Goal: Information Seeking & Learning: Learn about a topic

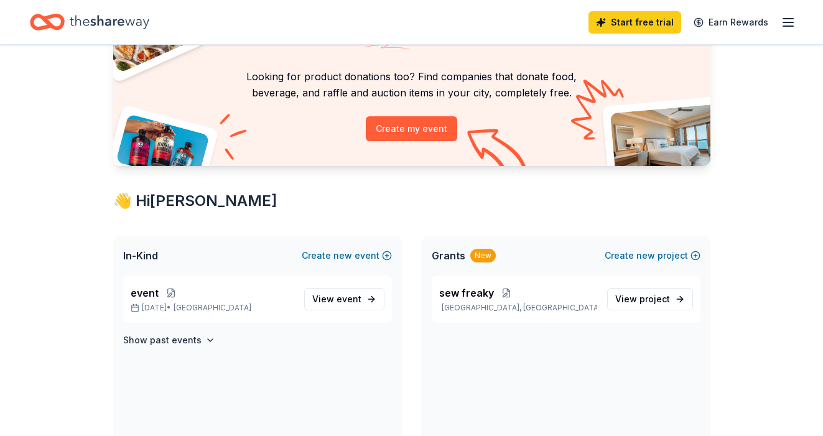
scroll to position [86, 0]
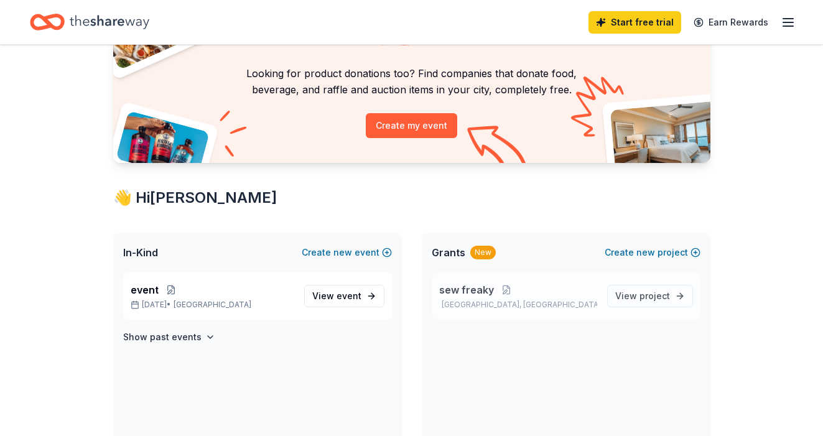
click at [450, 287] on span "sew freaky" at bounding box center [466, 289] width 55 height 15
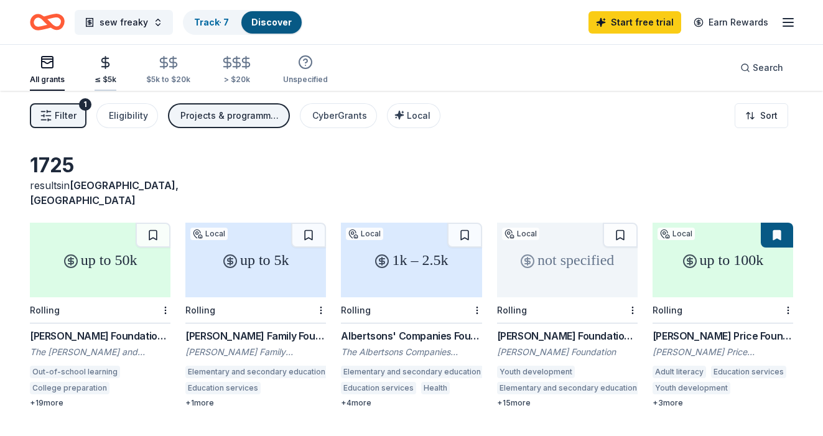
click at [106, 67] on icon "button" at bounding box center [105, 62] width 14 height 14
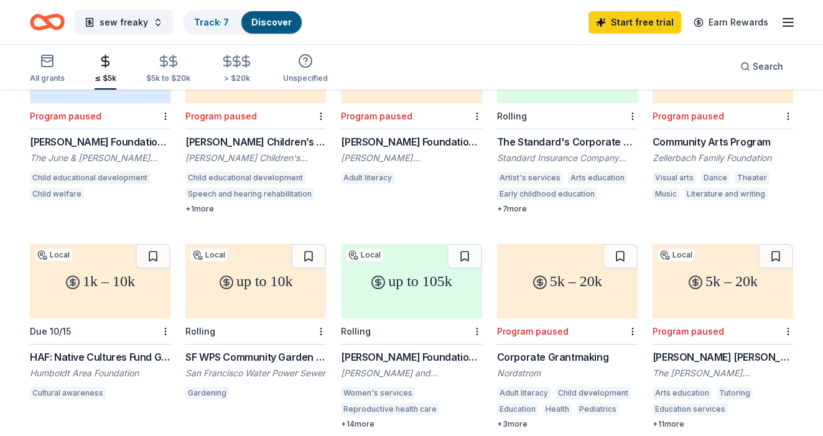
scroll to position [623, 0]
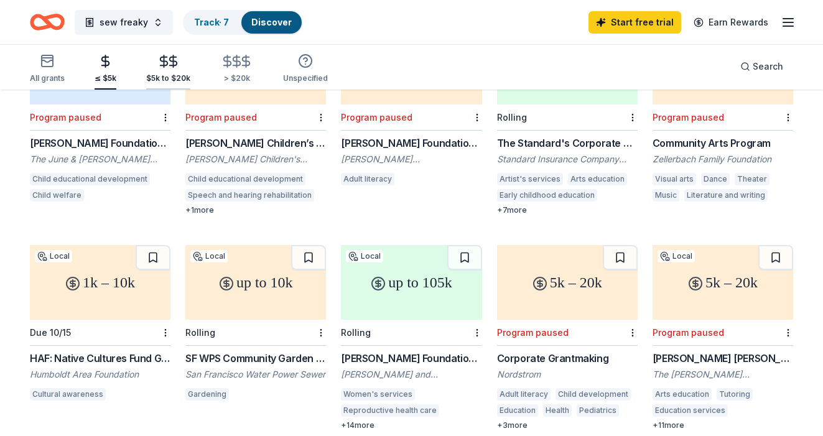
click at [169, 71] on div "$5k to $20k" at bounding box center [168, 68] width 44 height 29
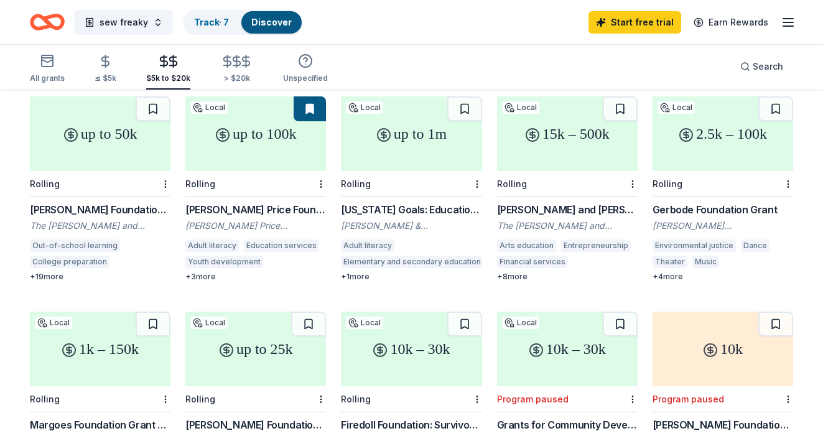
scroll to position [127, 0]
click at [354, 271] on div "+ 1 more" at bounding box center [411, 276] width 141 height 10
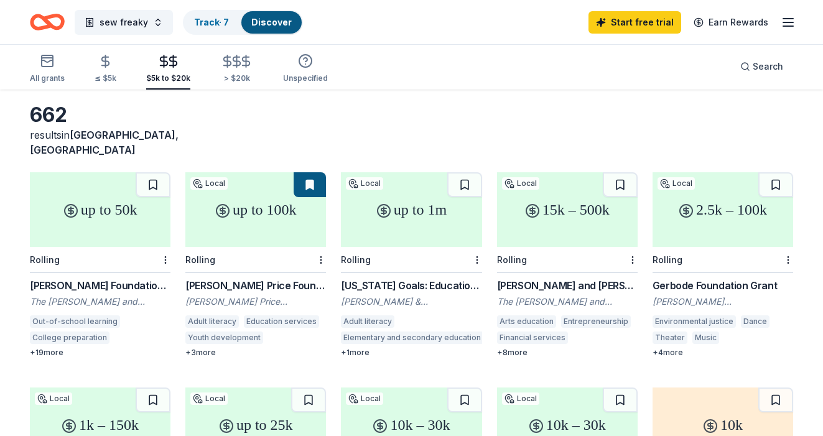
scroll to position [0, 0]
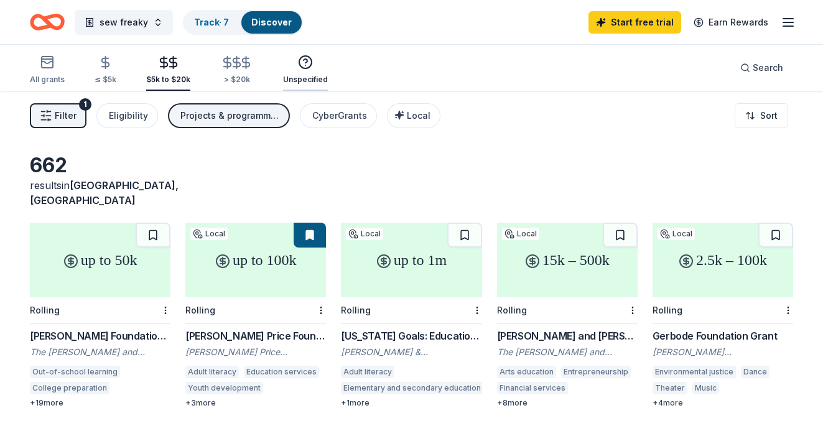
click at [305, 67] on circle "button" at bounding box center [305, 62] width 12 height 12
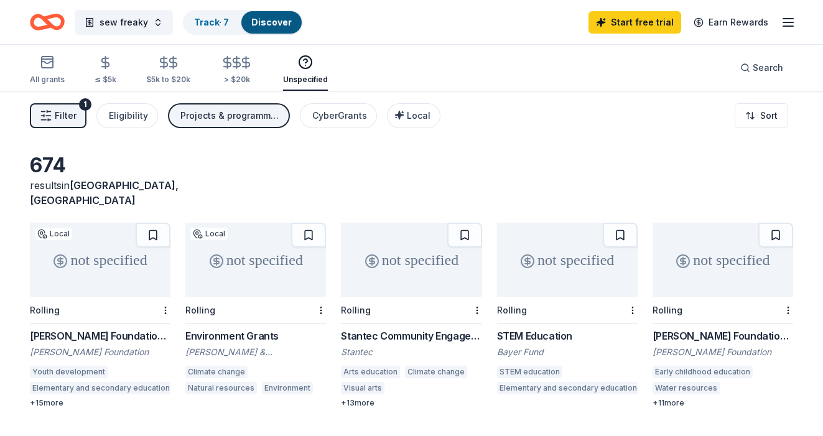
click at [355, 398] on div "+ 13 more" at bounding box center [411, 403] width 141 height 10
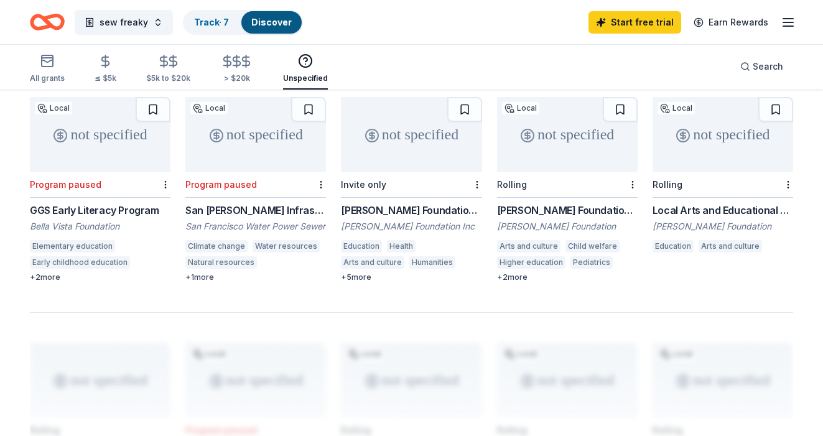
scroll to position [773, 0]
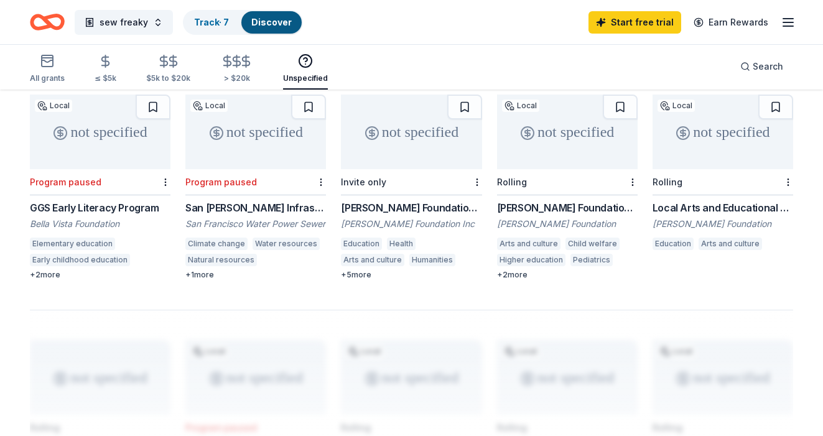
click at [535, 200] on div "Gadomski Foundation Grant" at bounding box center [567, 207] width 141 height 15
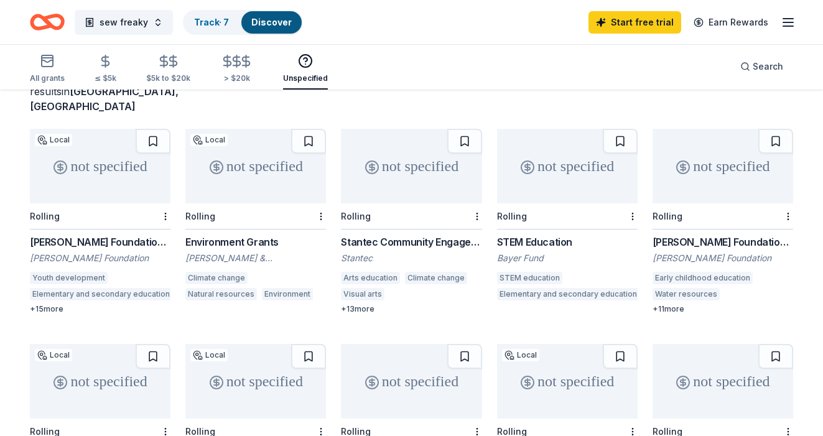
scroll to position [0, 0]
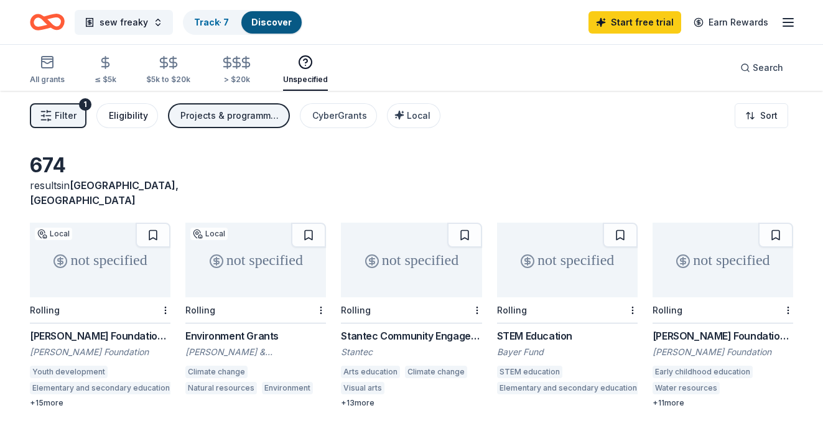
click at [141, 111] on div "Eligibility" at bounding box center [128, 115] width 39 height 15
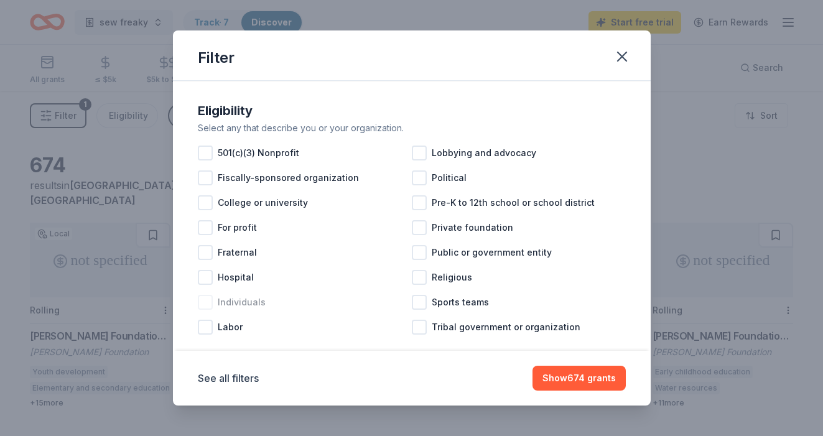
click at [208, 303] on div at bounding box center [205, 302] width 15 height 15
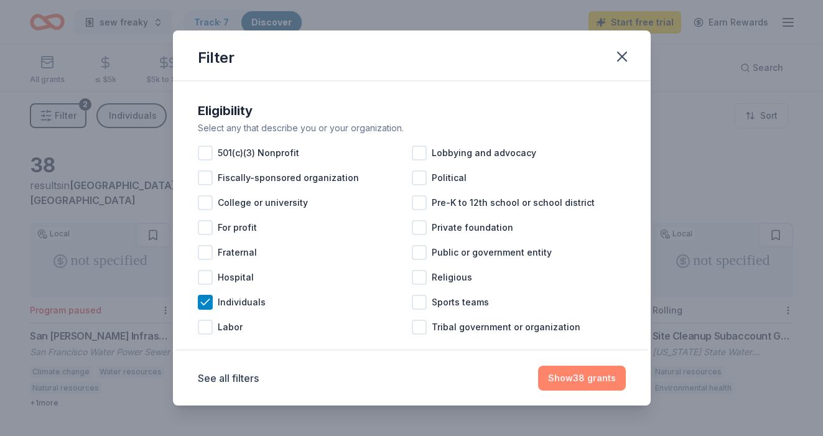
click at [589, 371] on button "Show 38 grants" at bounding box center [582, 378] width 88 height 25
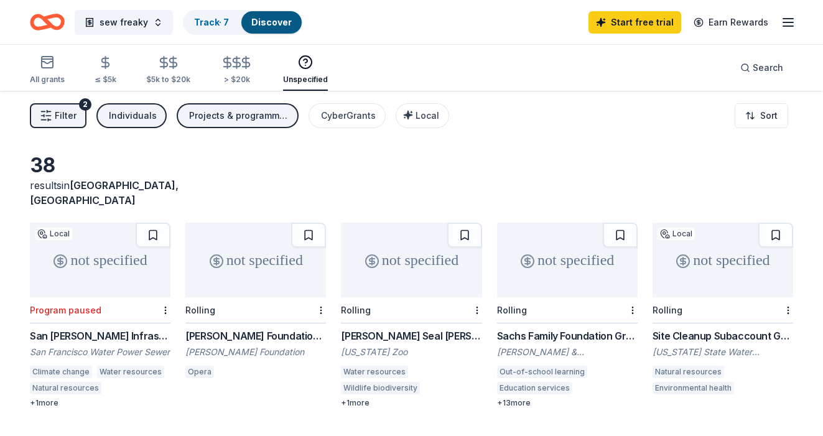
click at [255, 118] on div "Projects & programming, Other, Exhibitions, General operations, Capital" at bounding box center [238, 115] width 99 height 15
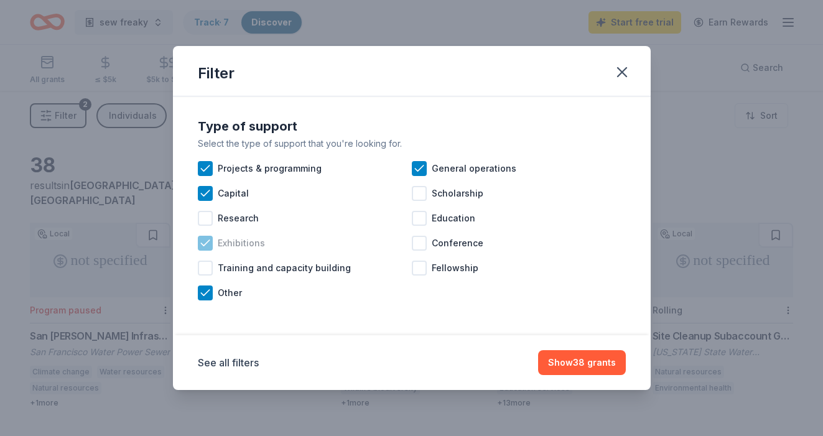
click at [205, 241] on icon at bounding box center [205, 243] width 12 height 12
click at [205, 191] on icon at bounding box center [205, 193] width 12 height 12
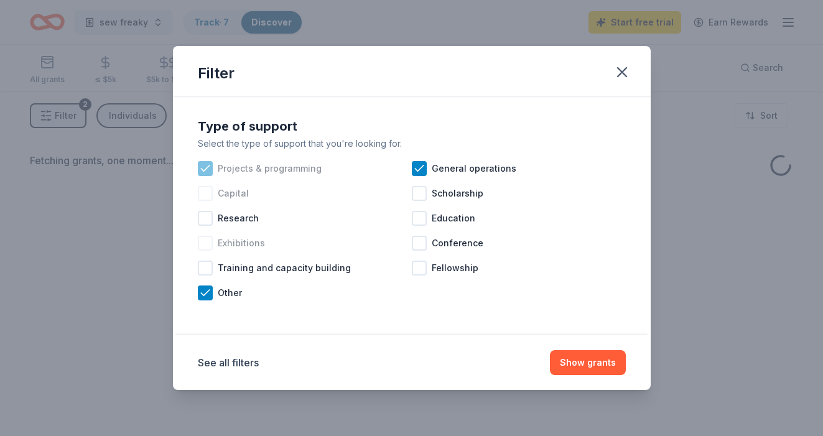
click at [205, 164] on icon at bounding box center [205, 168] width 12 height 12
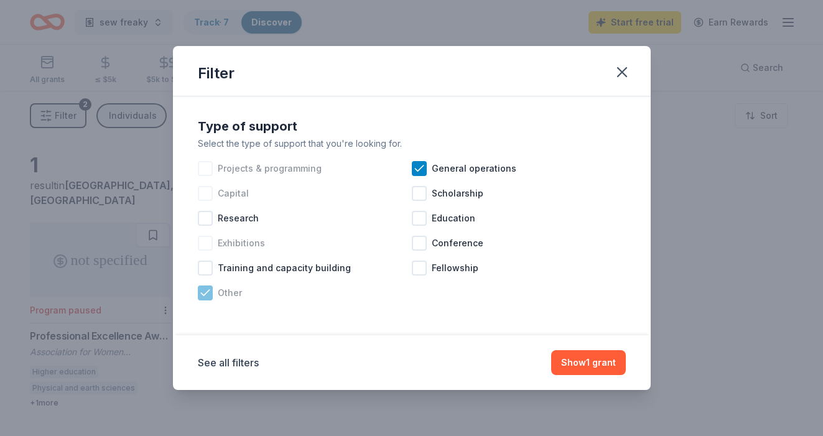
click at [202, 290] on icon at bounding box center [205, 293] width 12 height 12
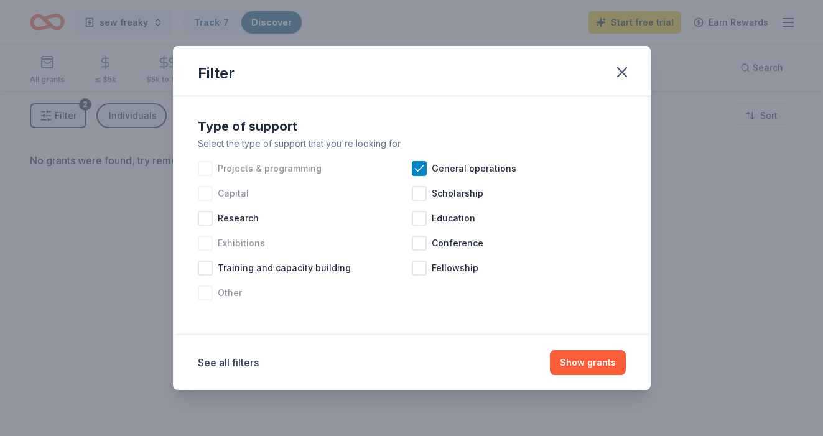
click at [205, 192] on div at bounding box center [205, 193] width 15 height 15
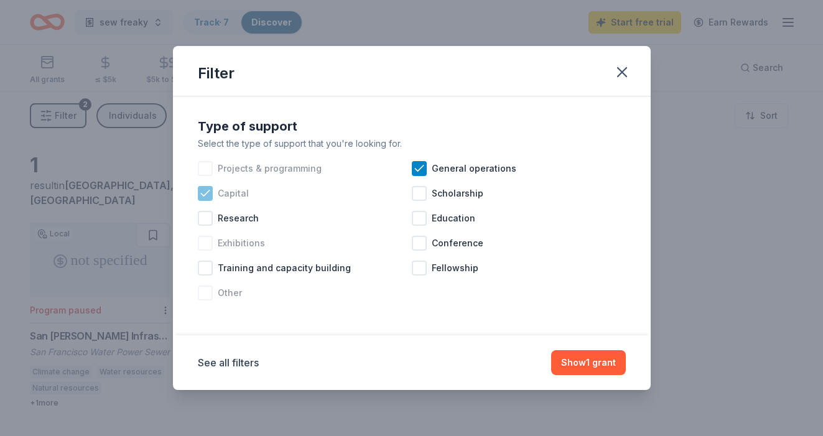
click at [206, 193] on icon at bounding box center [205, 193] width 8 height 6
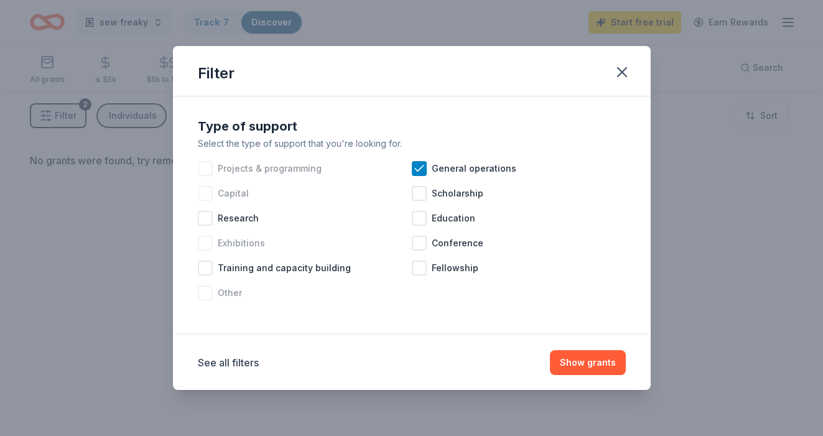
click at [206, 165] on div at bounding box center [205, 168] width 15 height 15
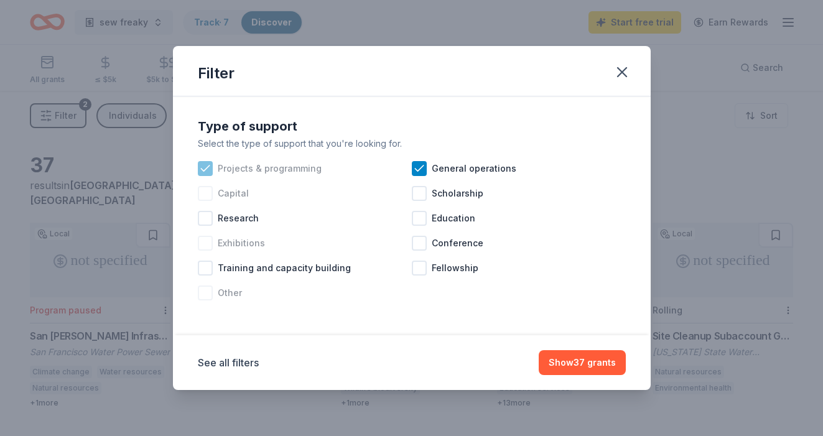
click at [212, 161] on div "Projects & programming" at bounding box center [305, 168] width 214 height 25
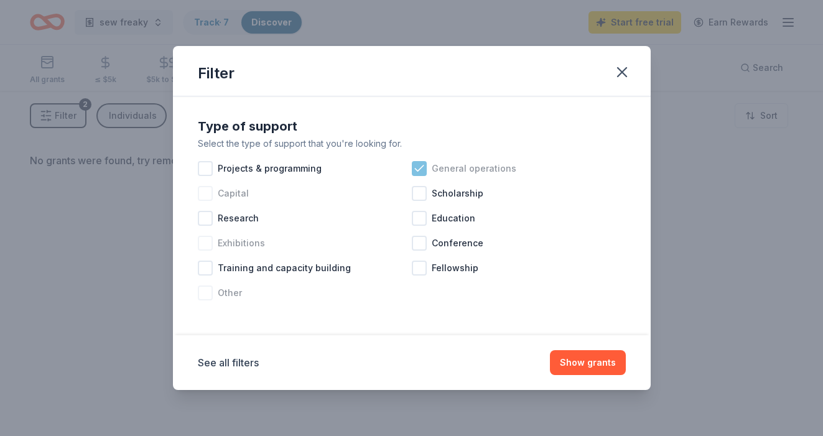
click at [418, 164] on icon at bounding box center [419, 168] width 12 height 12
click at [415, 219] on div at bounding box center [419, 218] width 15 height 15
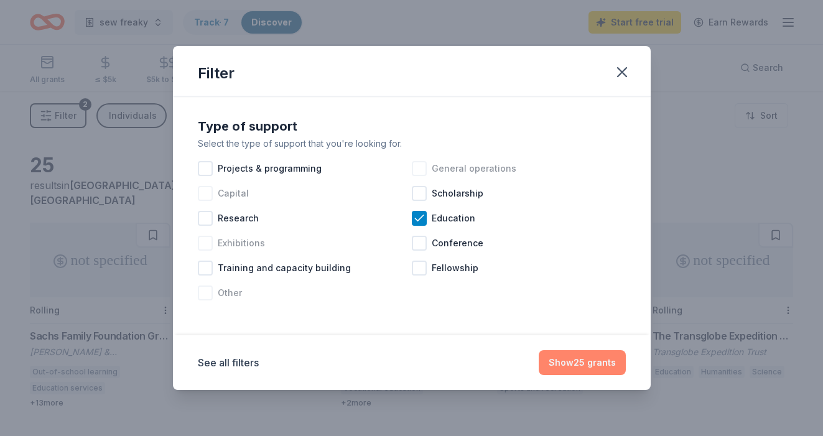
click at [563, 366] on button "Show 25 grants" at bounding box center [581, 362] width 87 height 25
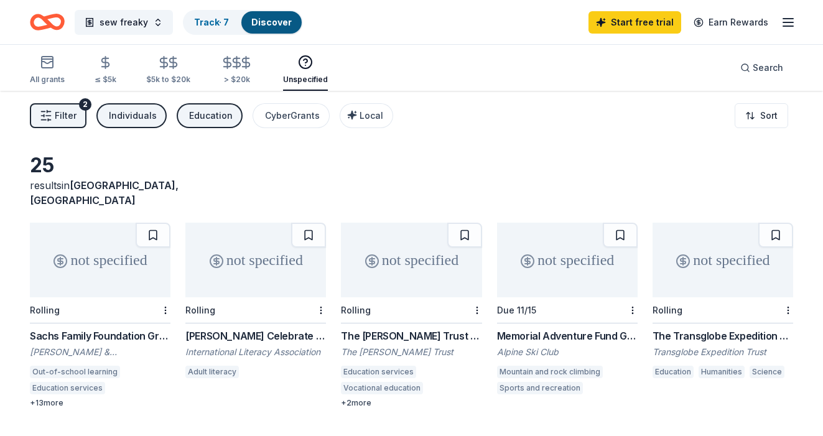
click at [198, 114] on div "Education" at bounding box center [211, 115] width 44 height 15
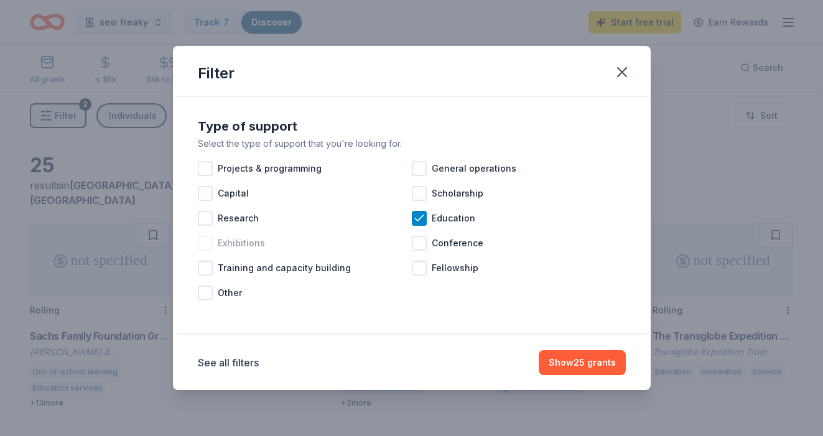
click at [206, 246] on div at bounding box center [205, 243] width 15 height 15
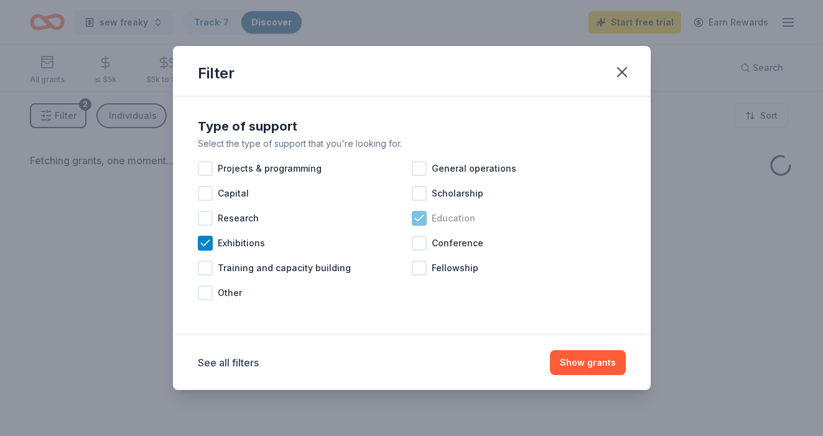
click at [417, 219] on icon at bounding box center [419, 218] width 12 height 12
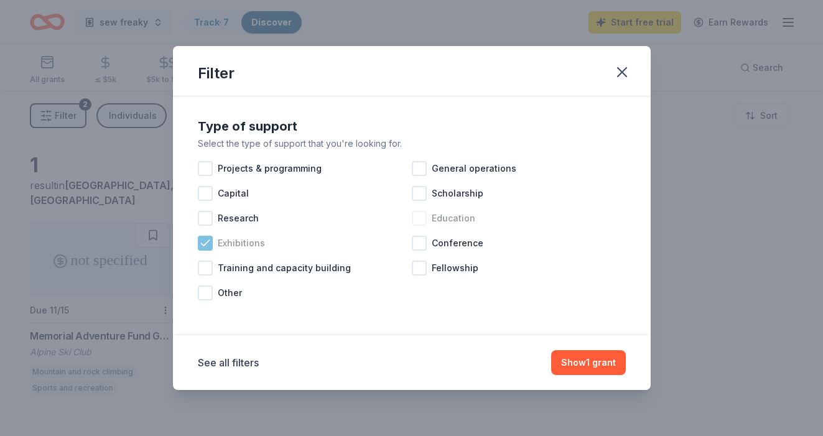
click at [207, 240] on icon at bounding box center [205, 243] width 12 height 12
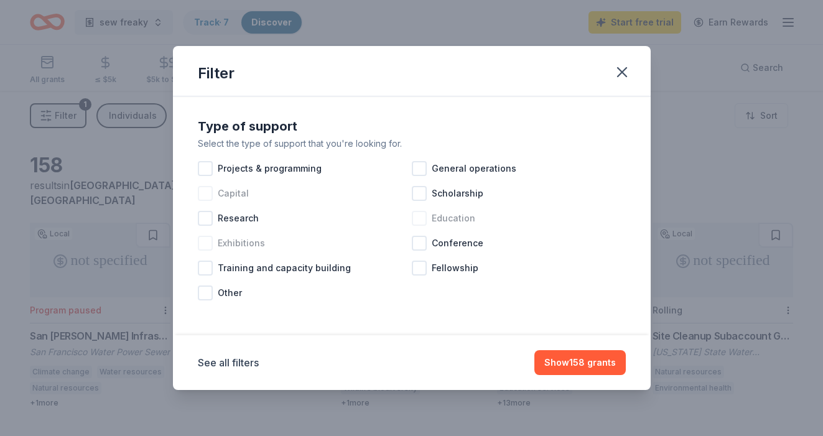
click at [204, 197] on div at bounding box center [205, 193] width 15 height 15
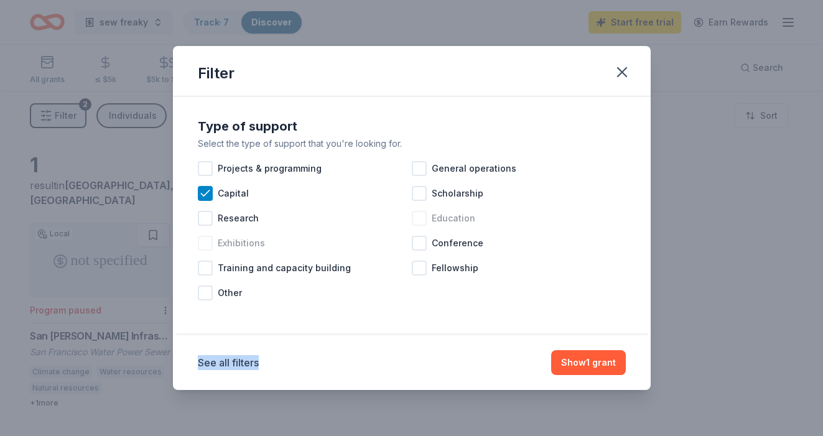
drag, startPoint x: 58, startPoint y: 395, endPoint x: 263, endPoint y: 149, distance: 320.1
click at [265, 149] on div "Filter Type of support Select the type of support that you're looking for. Proj…" at bounding box center [411, 218] width 823 height 436
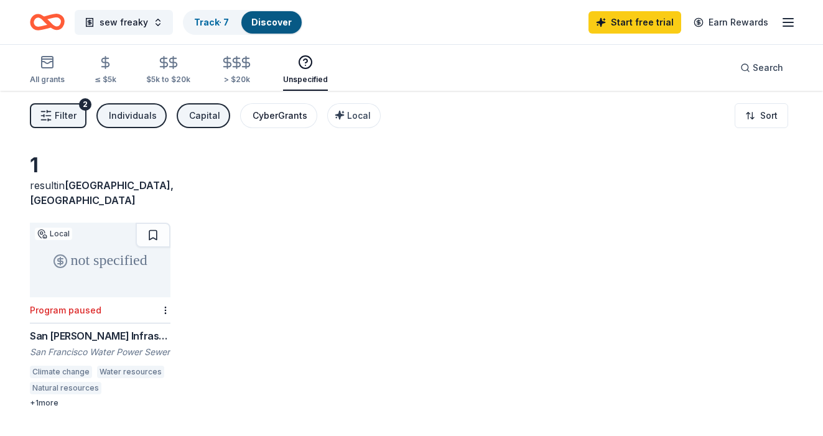
click at [286, 124] on button "CyberGrants" at bounding box center [278, 115] width 77 height 25
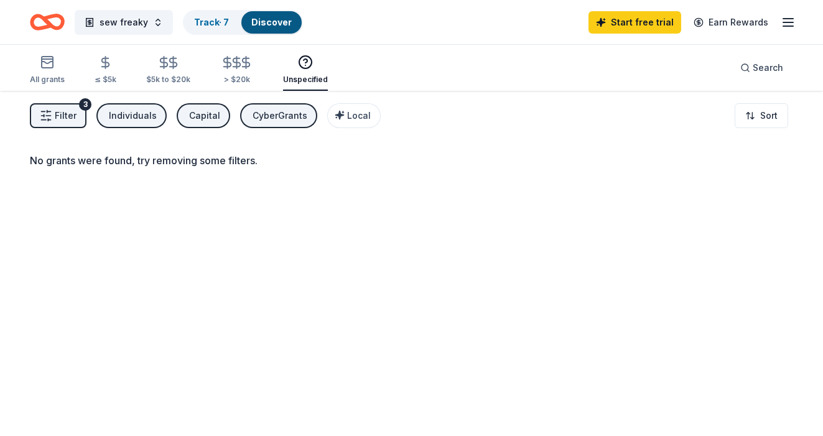
click at [135, 122] on div "Individuals" at bounding box center [133, 115] width 48 height 15
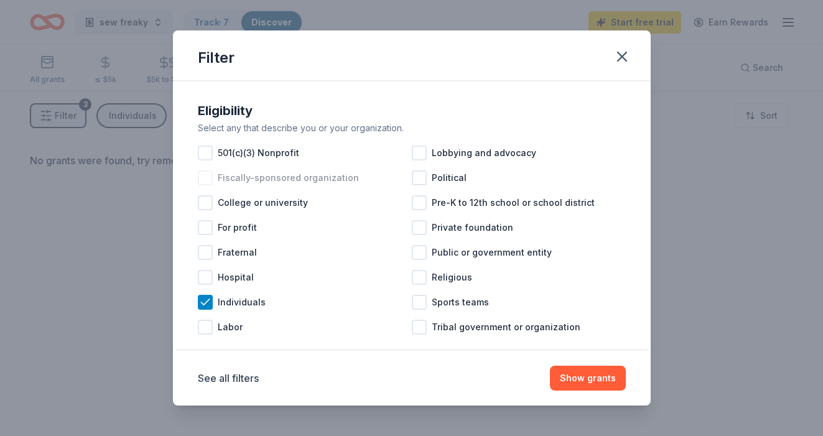
click at [207, 179] on div at bounding box center [205, 177] width 15 height 15
click at [205, 150] on div at bounding box center [205, 152] width 15 height 15
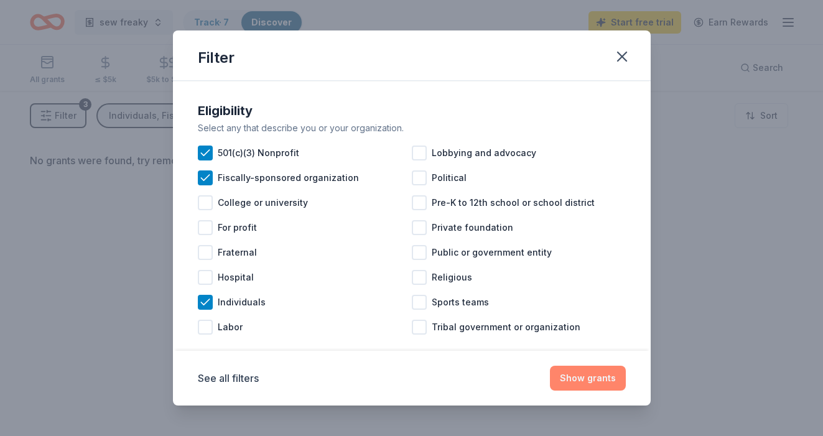
click at [586, 382] on button "Show grants" at bounding box center [588, 378] width 76 height 25
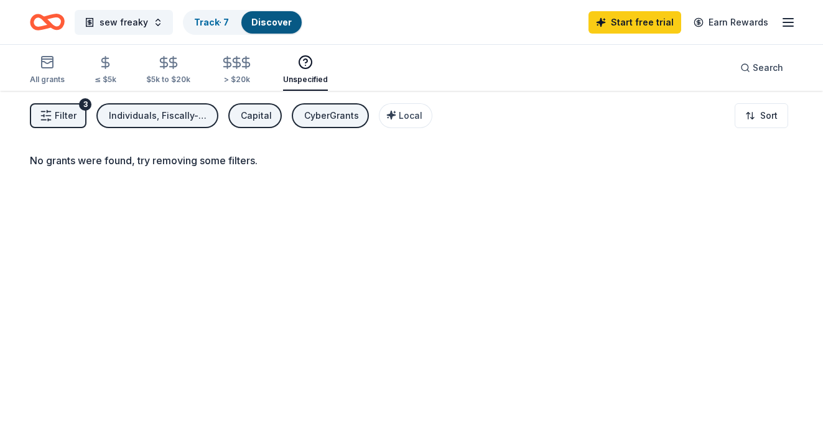
click at [259, 116] on div "Capital" at bounding box center [256, 115] width 31 height 15
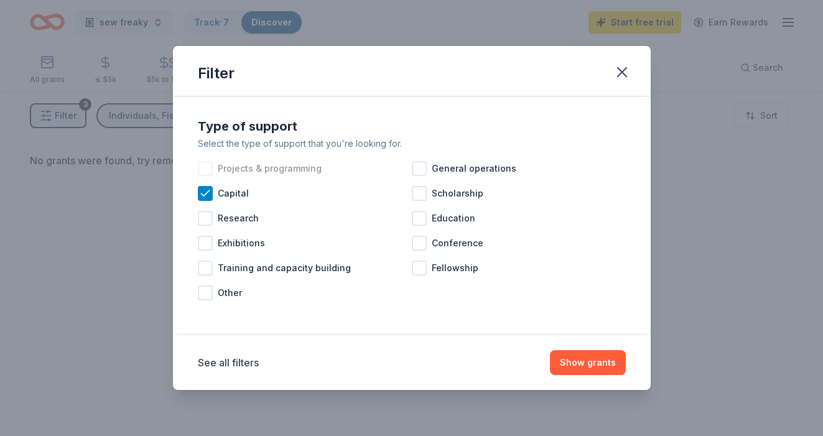
click at [205, 164] on div at bounding box center [205, 168] width 15 height 15
click at [209, 192] on icon at bounding box center [205, 193] width 12 height 12
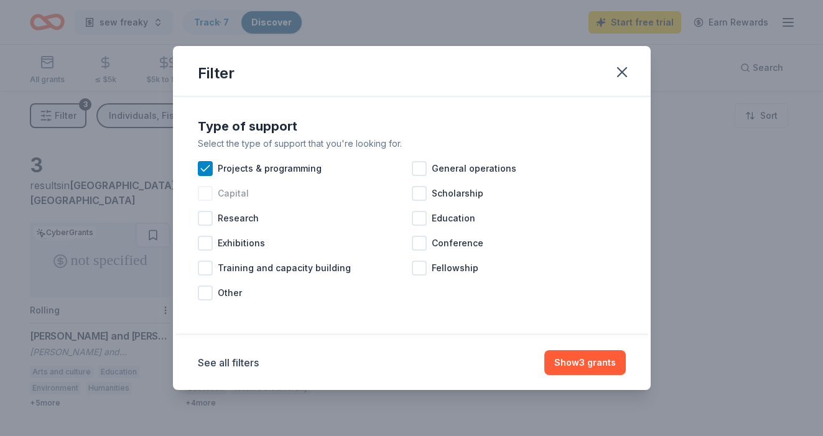
click at [142, 392] on div "Filter Type of support Select the type of support that you're looking for. Proj…" at bounding box center [411, 218] width 823 height 436
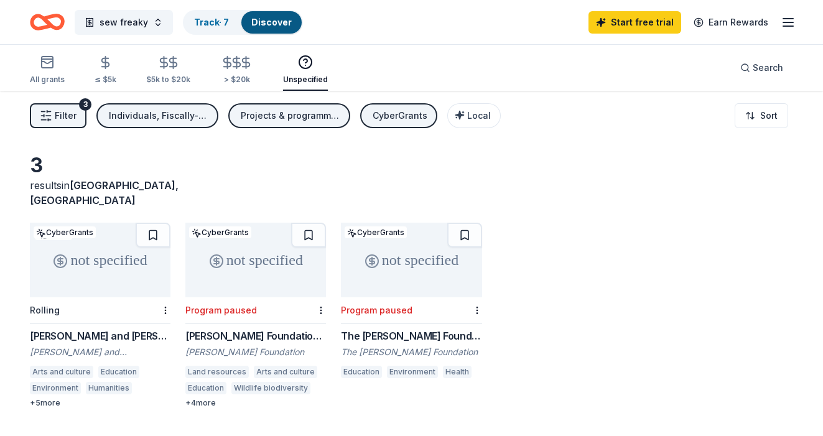
click at [124, 328] on div "Charles and Ruth Billingsley Foundation Grant" at bounding box center [100, 335] width 141 height 15
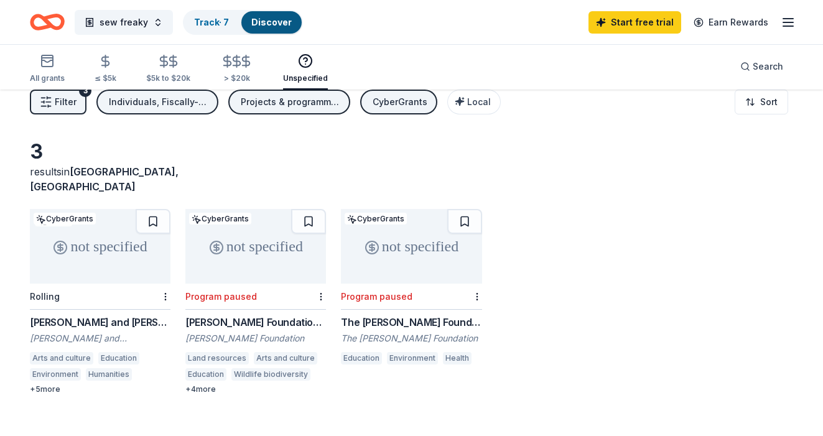
scroll to position [14, 0]
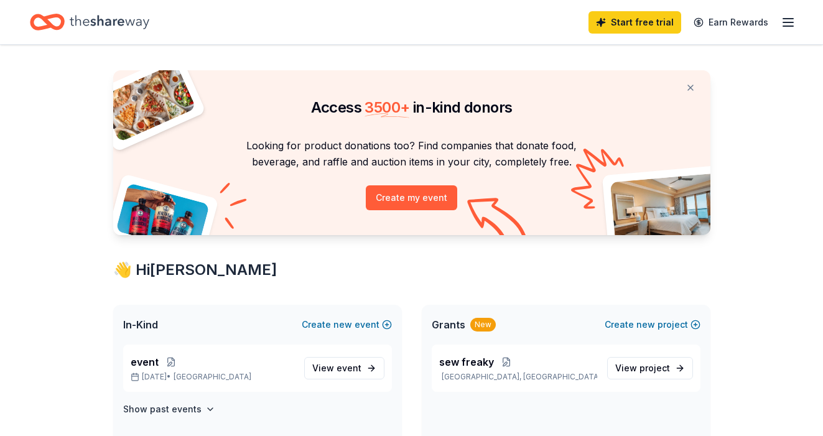
scroll to position [86, 0]
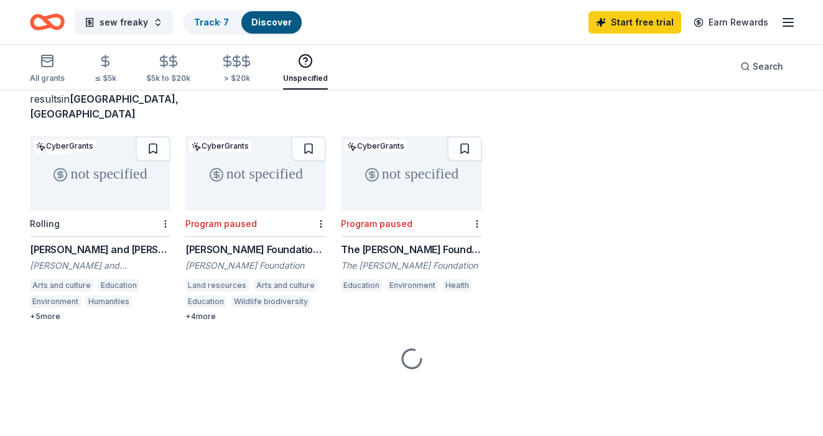
scroll to position [14, 0]
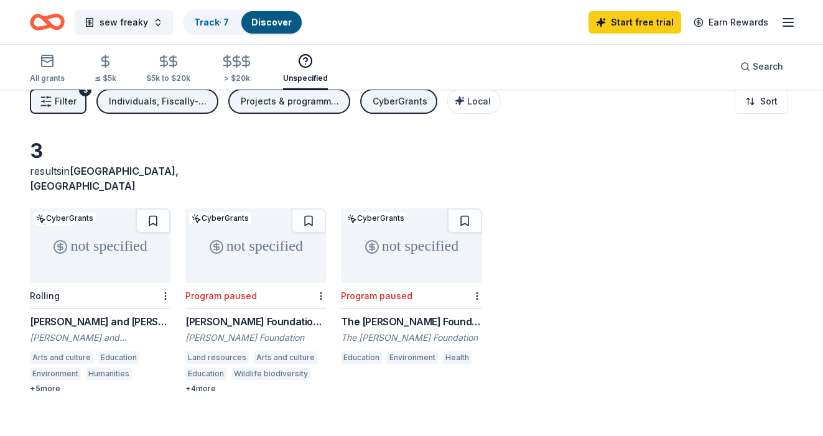
scroll to position [86, 0]
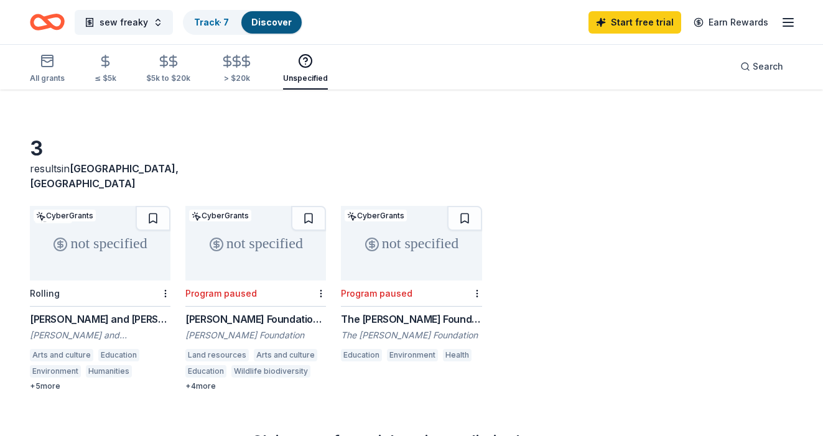
scroll to position [20, 0]
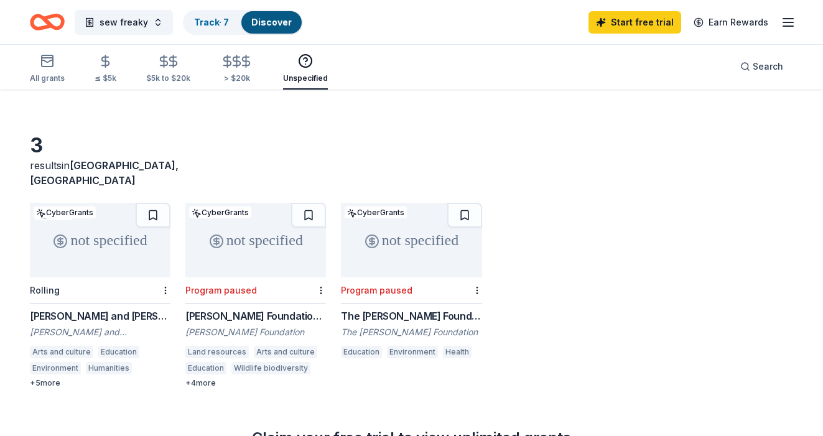
click at [6, 215] on div "3 results in San Francisco, CA not specified Local CyberGrants Rolling Charles …" at bounding box center [411, 379] width 823 height 617
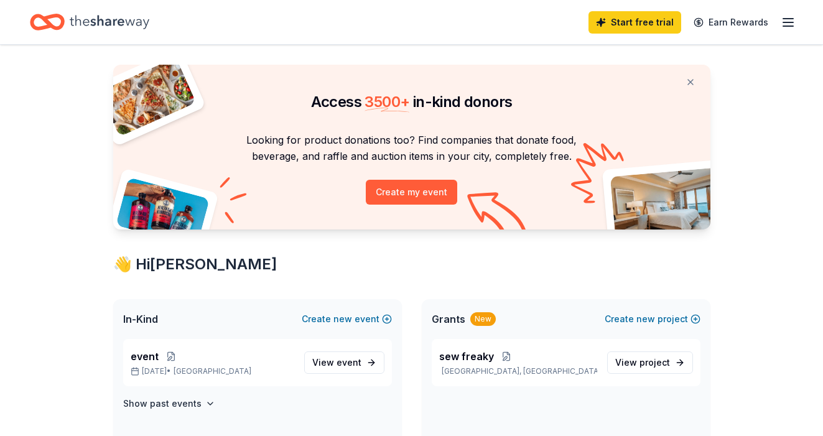
scroll to position [86, 0]
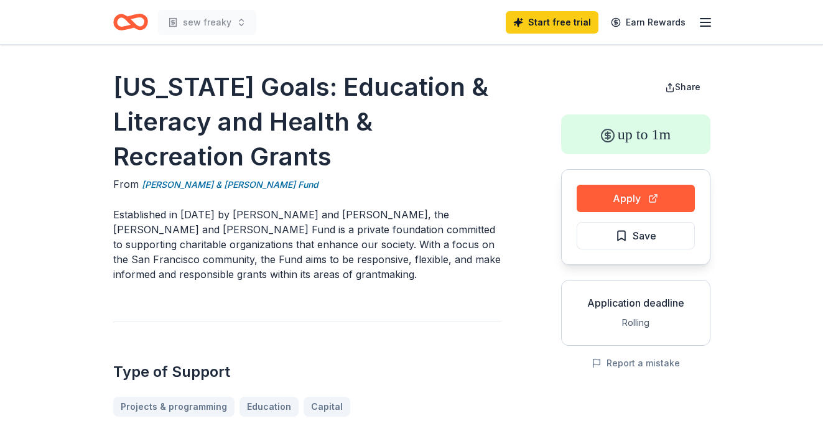
click at [111, 32] on div "sew freaky Start free trial Earn Rewards" at bounding box center [411, 22] width 637 height 44
click at [131, 24] on icon "Home" at bounding box center [135, 22] width 19 height 12
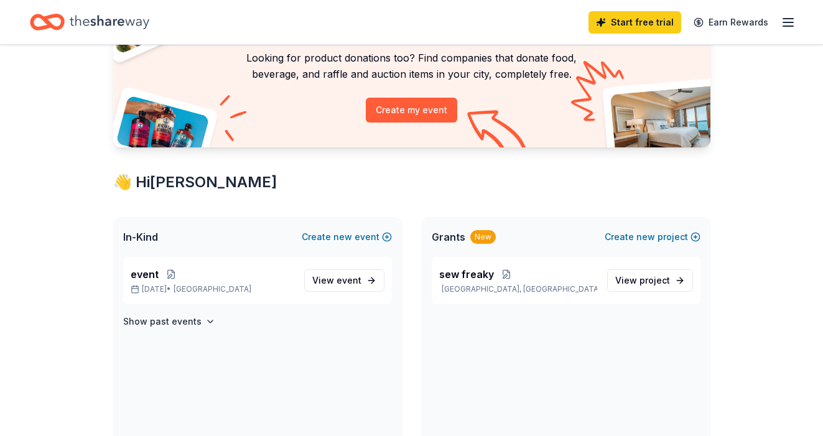
scroll to position [105, 0]
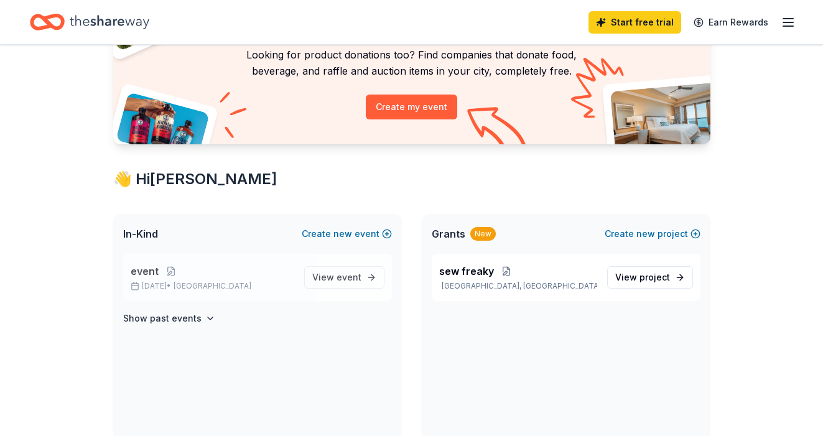
click at [219, 281] on span "SF Bay Area" at bounding box center [212, 286] width 78 height 10
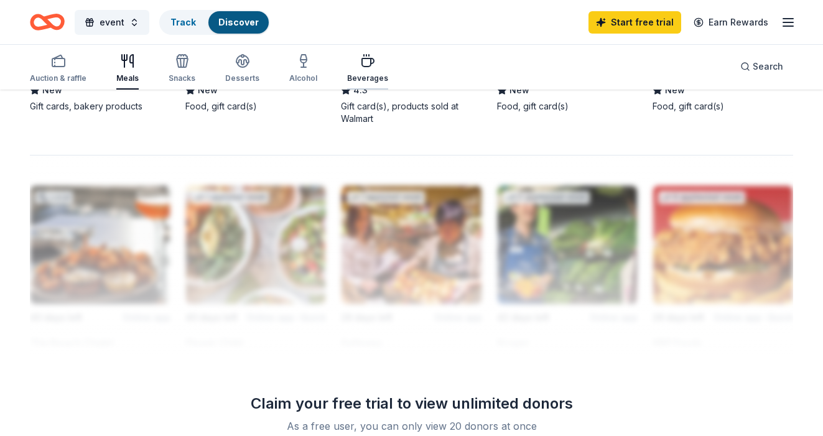
scroll to position [1036, 0]
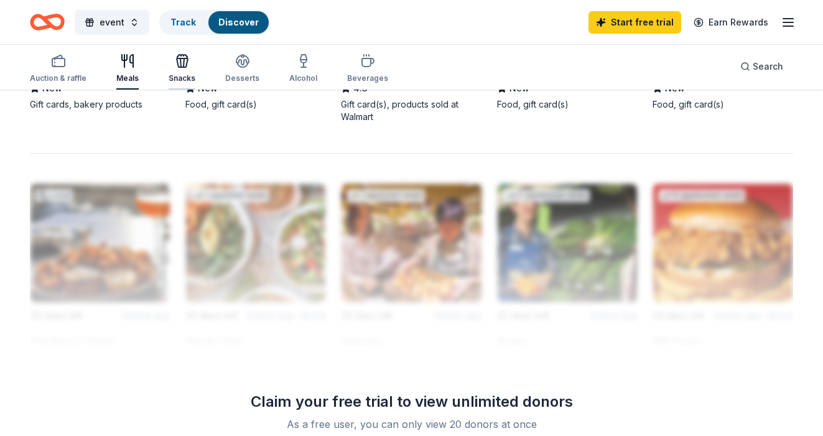
click at [182, 69] on div "Snacks" at bounding box center [182, 68] width 27 height 30
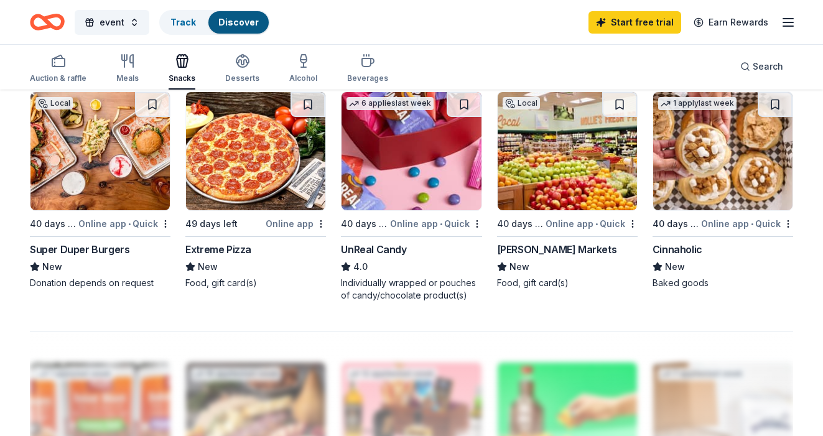
scroll to position [841, 0]
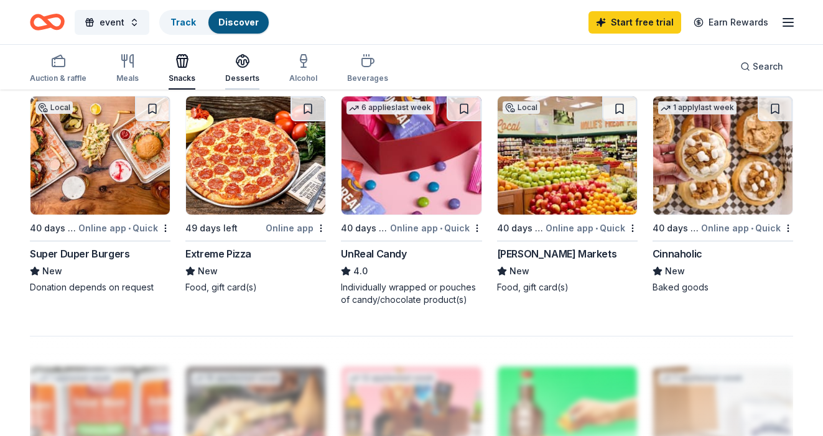
click at [248, 58] on div "button" at bounding box center [242, 60] width 34 height 15
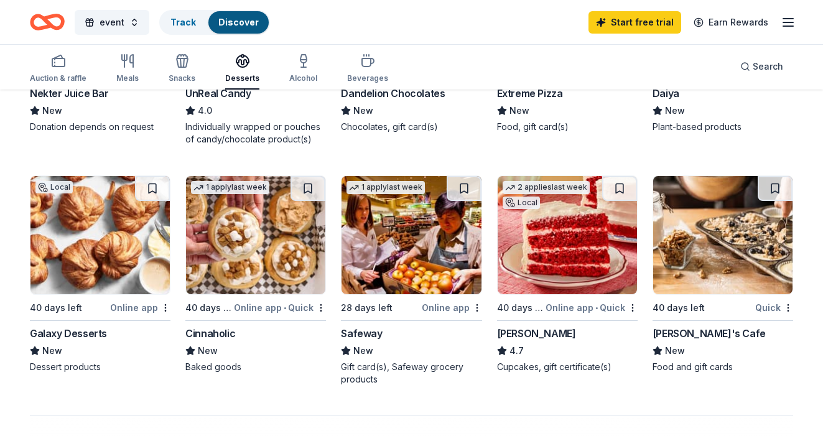
scroll to position [719, 0]
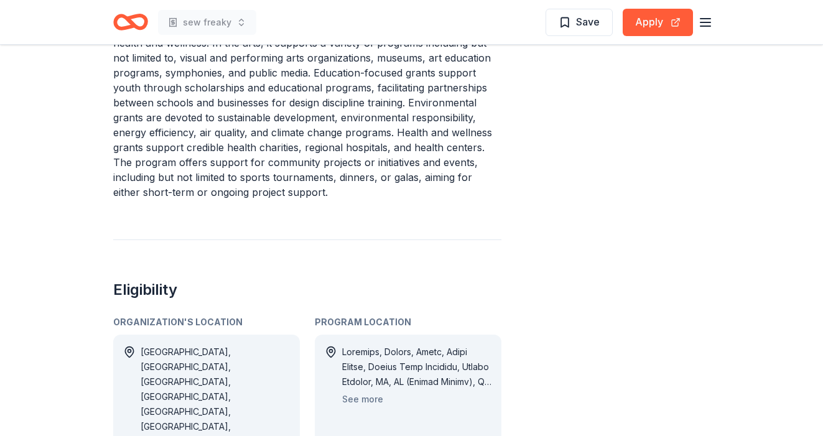
scroll to position [583, 0]
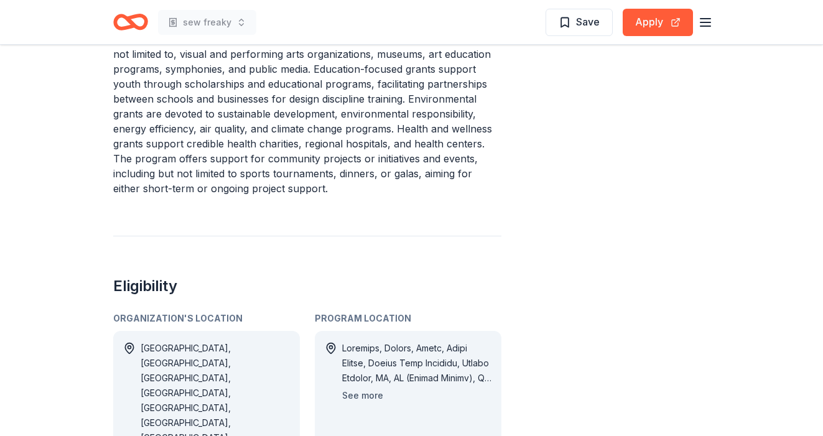
click at [366, 388] on button "See more" at bounding box center [362, 395] width 41 height 15
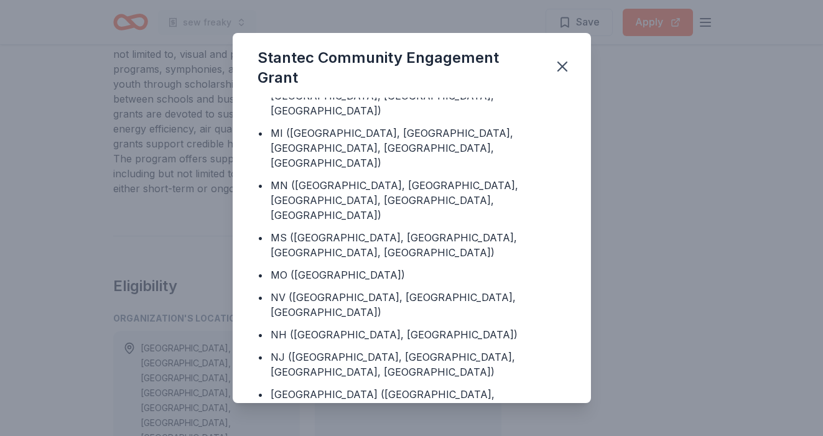
scroll to position [550, 0]
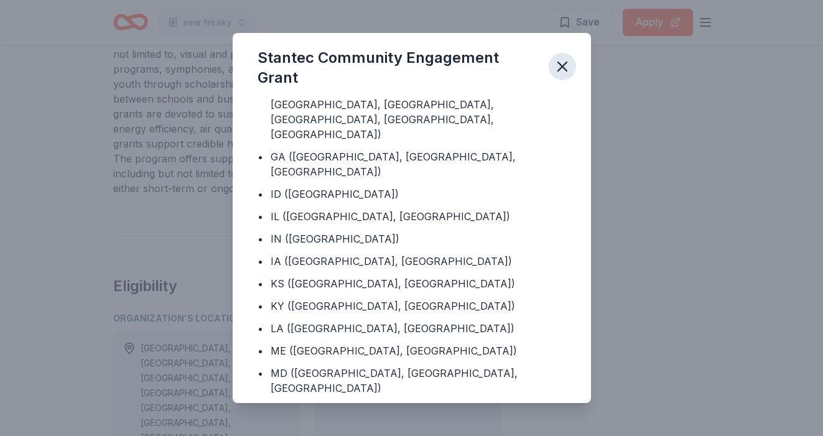
click at [561, 69] on icon "button" at bounding box center [561, 66] width 17 height 17
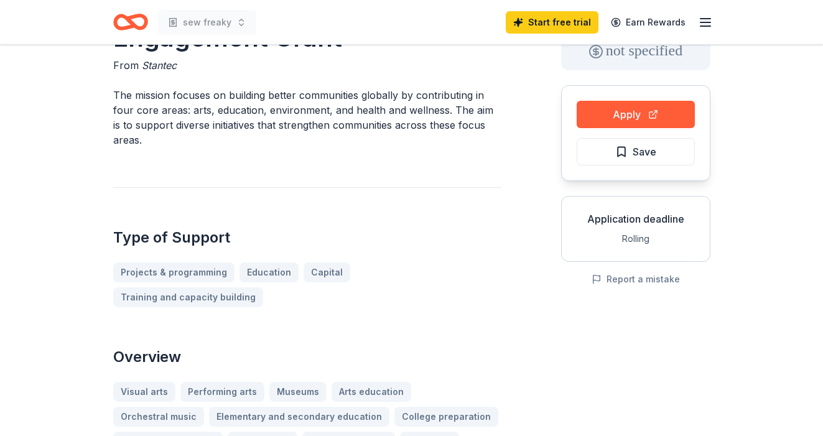
scroll to position [0, 0]
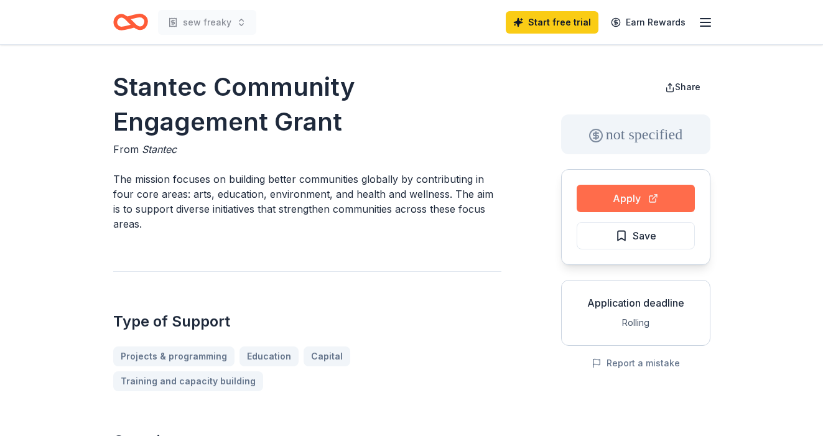
click at [605, 195] on button "Apply" at bounding box center [635, 198] width 118 height 27
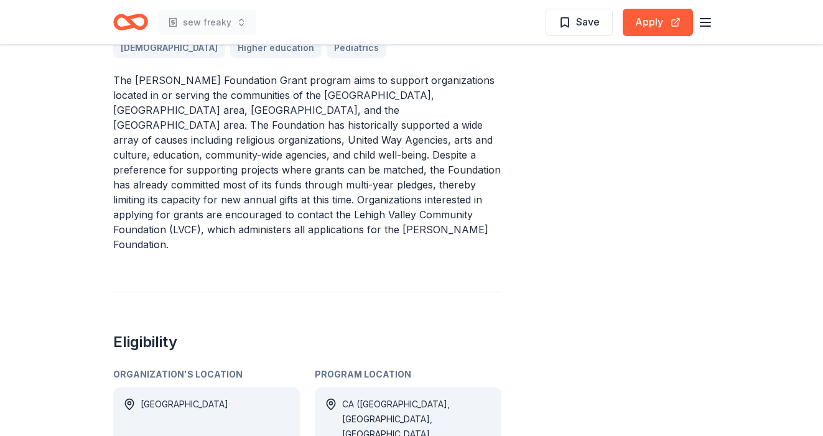
scroll to position [451, 0]
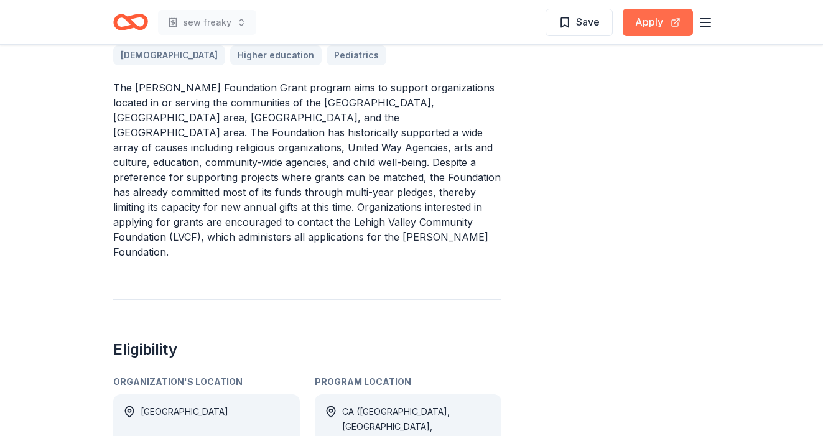
click at [658, 17] on button "Apply" at bounding box center [657, 22] width 70 height 27
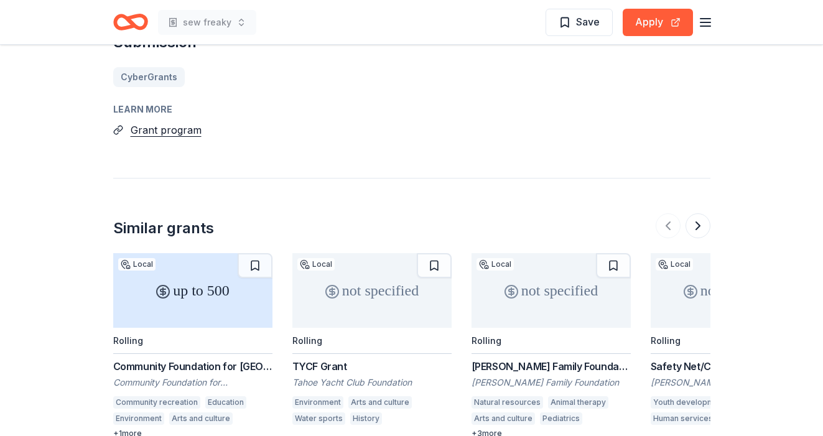
scroll to position [1043, 0]
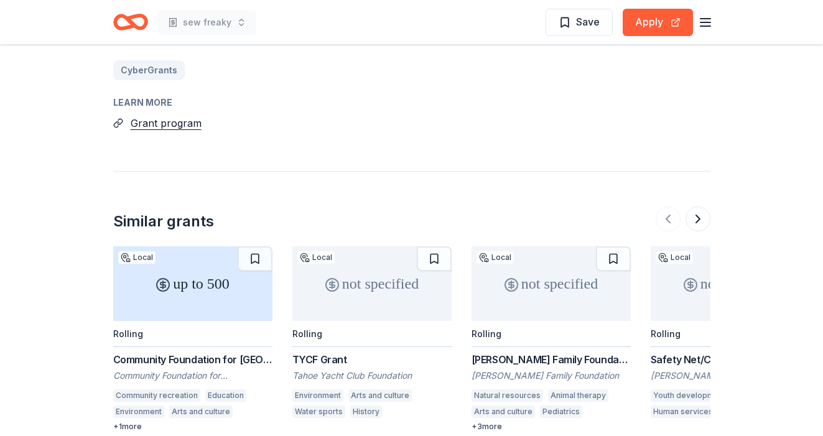
click at [220, 352] on div "Community Foundation for [GEOGRAPHIC_DATA] Grant" at bounding box center [192, 359] width 159 height 15
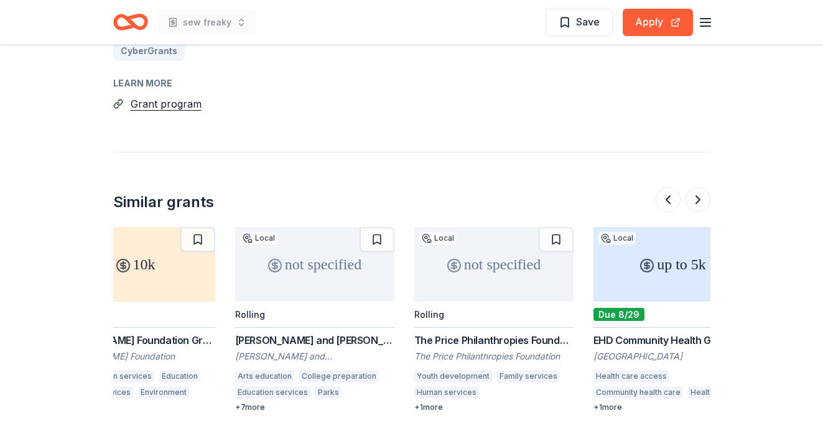
scroll to position [1064, 0]
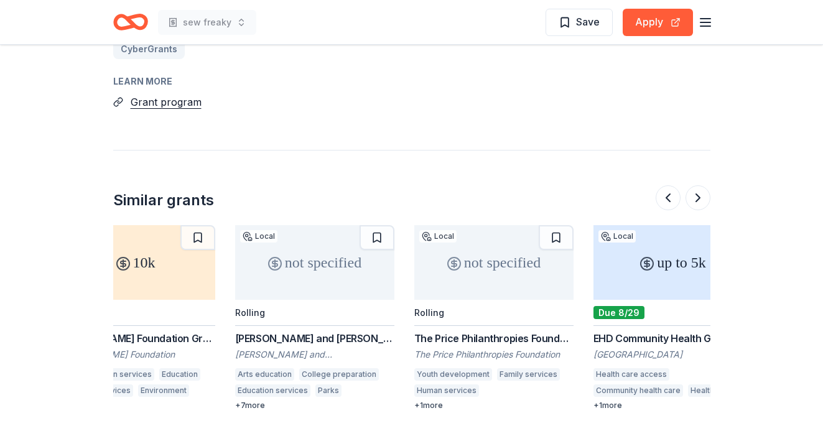
click at [474, 331] on div "The Price Philanthropies Foundation Grant" at bounding box center [493, 338] width 159 height 15
drag, startPoint x: 415, startPoint y: 282, endPoint x: 673, endPoint y: 11, distance: 375.1
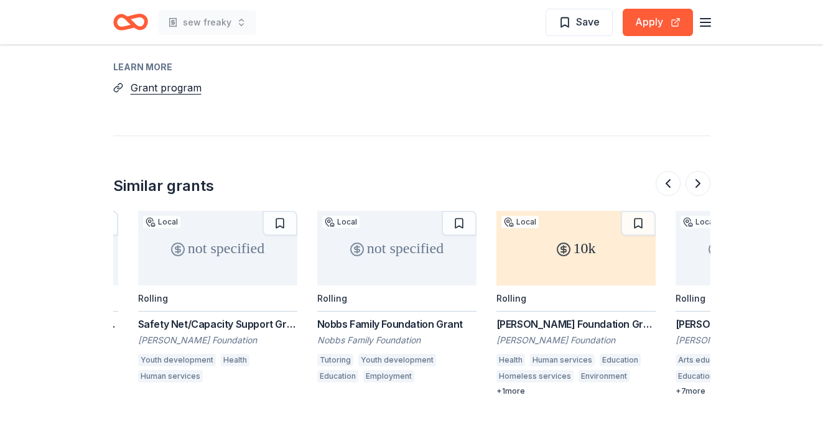
scroll to position [0, 513]
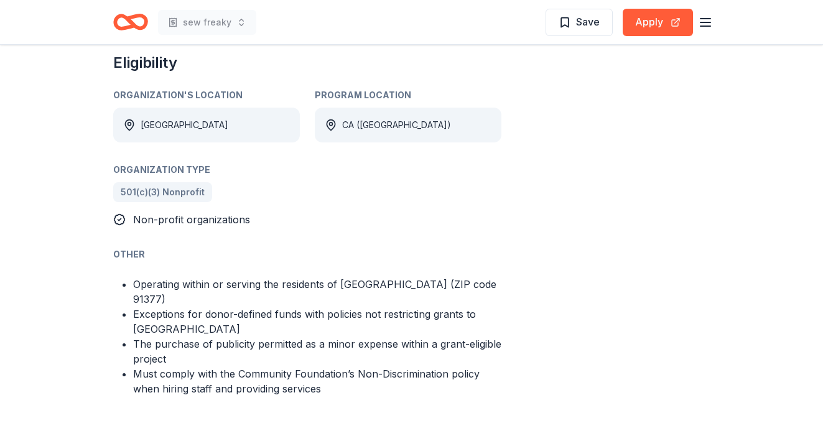
scroll to position [586, 0]
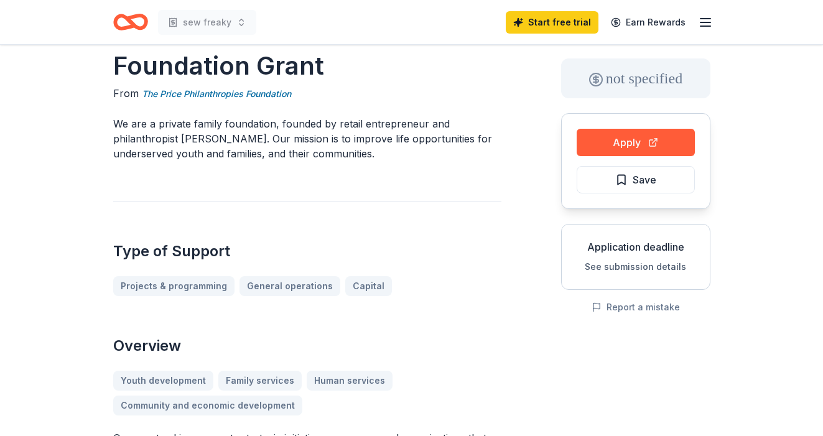
scroll to position [193, 0]
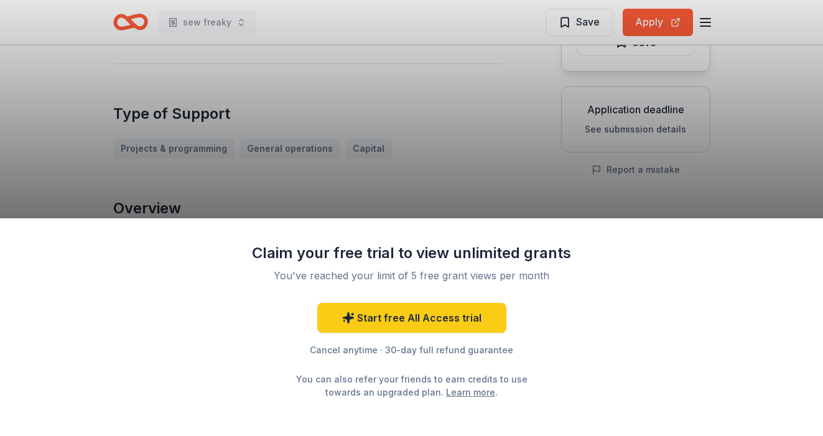
click at [413, 194] on div "Claim your free trial to view unlimited grants You've reached your limit of 5 f…" at bounding box center [411, 218] width 823 height 436
click at [445, 96] on div "Claim your free trial to view unlimited grants You've reached your limit of 5 f…" at bounding box center [411, 218] width 823 height 436
